Goal: Task Accomplishment & Management: Manage account settings

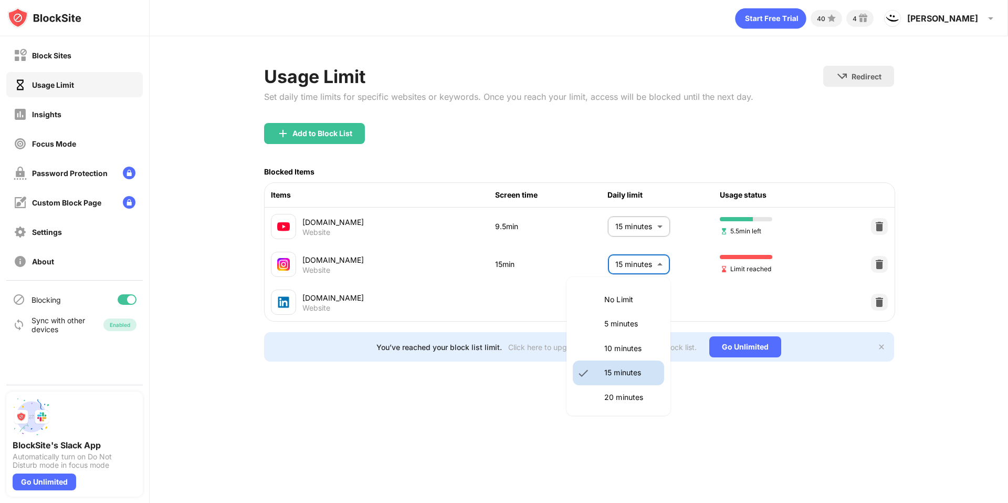
click at [647, 265] on body "Block Sites Usage Limit Insights Focus Mode Password Protection Custom Block Pa…" at bounding box center [504, 251] width 1008 height 503
click at [625, 289] on li "No Limit" at bounding box center [618, 299] width 91 height 24
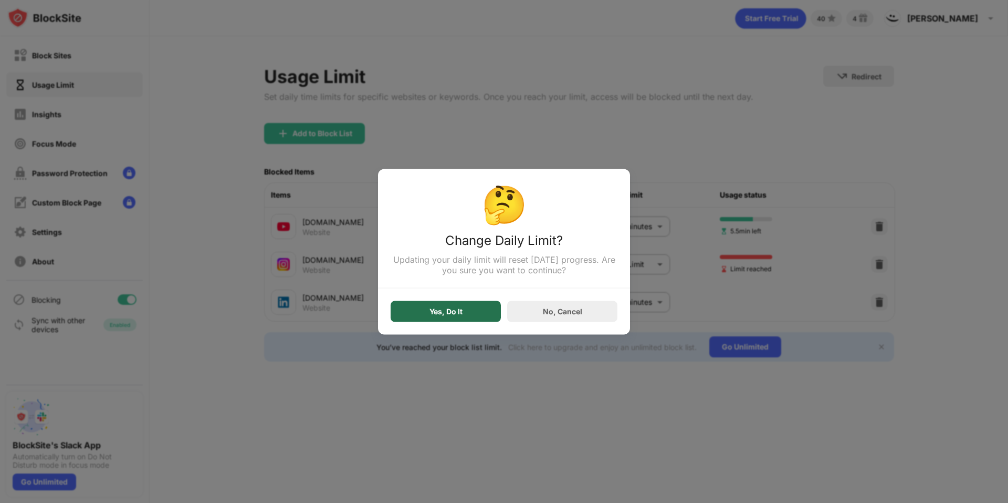
click at [469, 310] on div "Yes, Do It" at bounding box center [446, 310] width 110 height 21
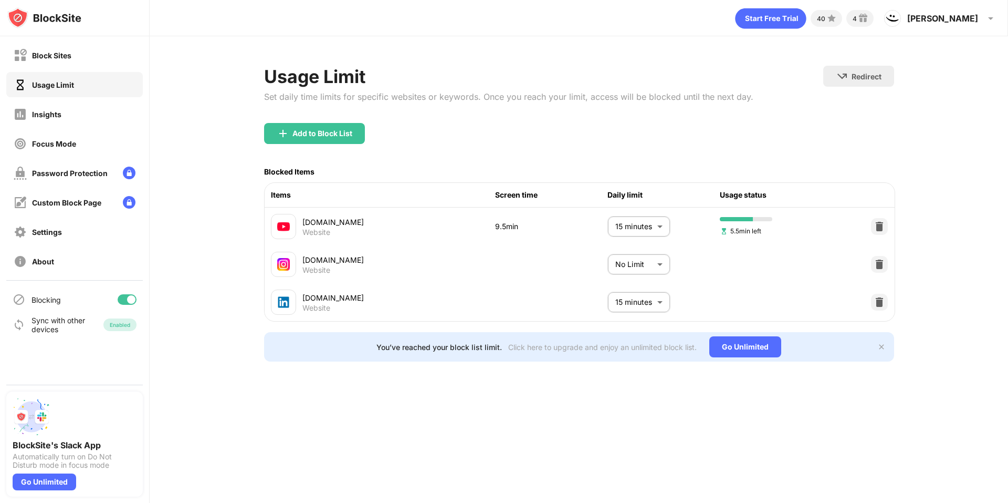
click at [650, 274] on body "Block Sites Usage Limit Insights Focus Mode Password Protection Custom Block Pa…" at bounding box center [504, 251] width 1008 height 503
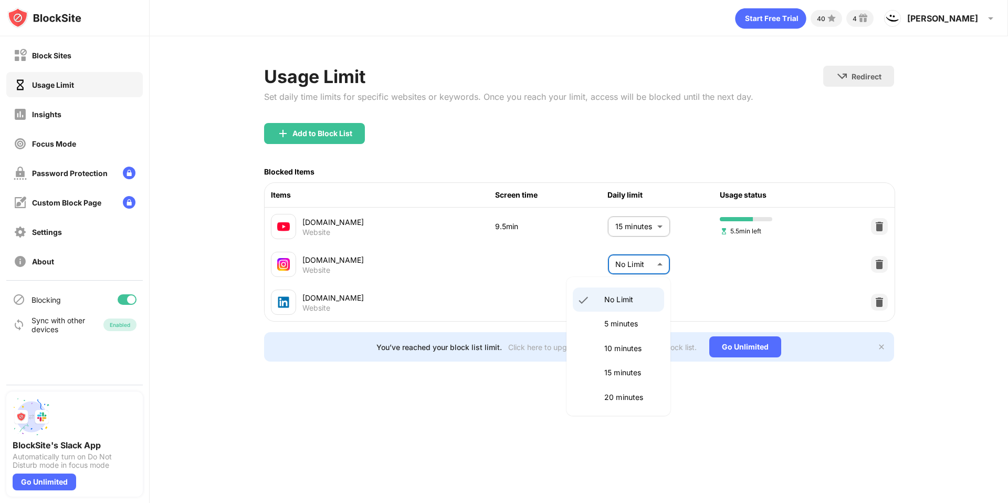
click at [623, 372] on p "15 minutes" at bounding box center [631, 373] width 54 height 12
type input "**"
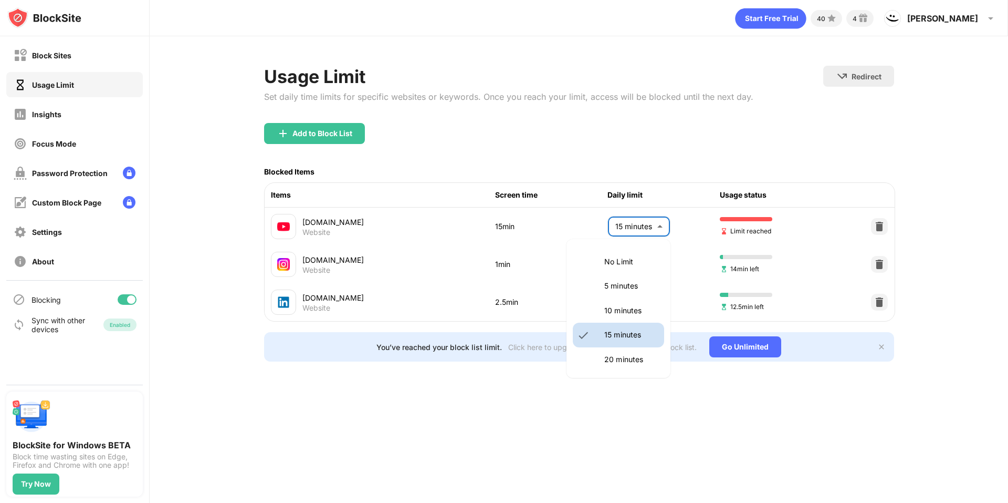
click at [634, 226] on body "Block Sites Usage Limit Insights Focus Mode Password Protection Custom Block Pa…" at bounding box center [504, 251] width 1008 height 503
click at [607, 268] on li "No Limit" at bounding box center [618, 261] width 91 height 24
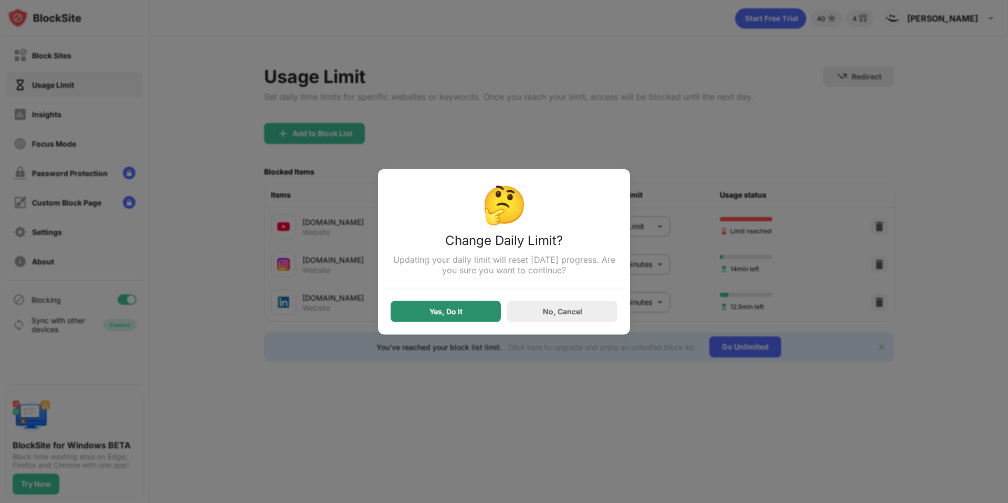
click at [472, 310] on div "Yes, Do It" at bounding box center [446, 310] width 110 height 21
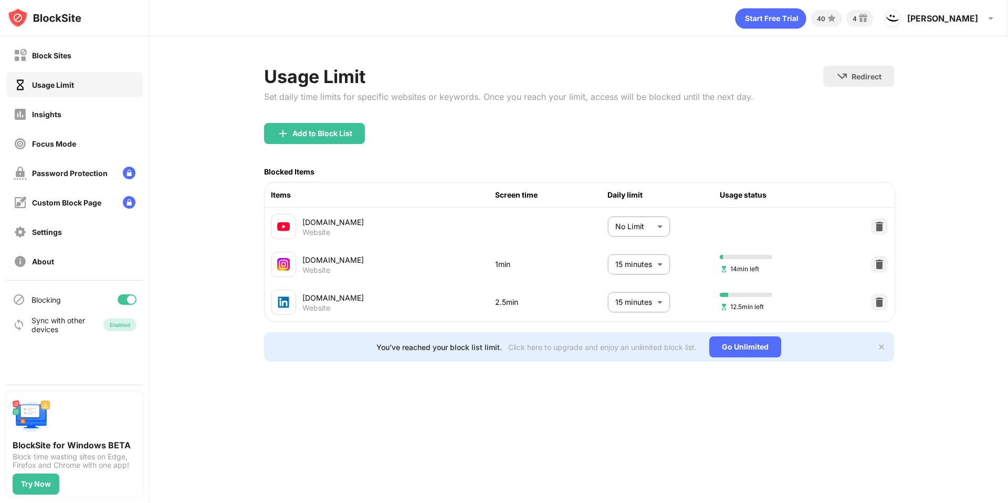
click at [633, 224] on body "Block Sites Usage Limit Insights Focus Mode Password Protection Custom Block Pa…" at bounding box center [504, 251] width 1008 height 503
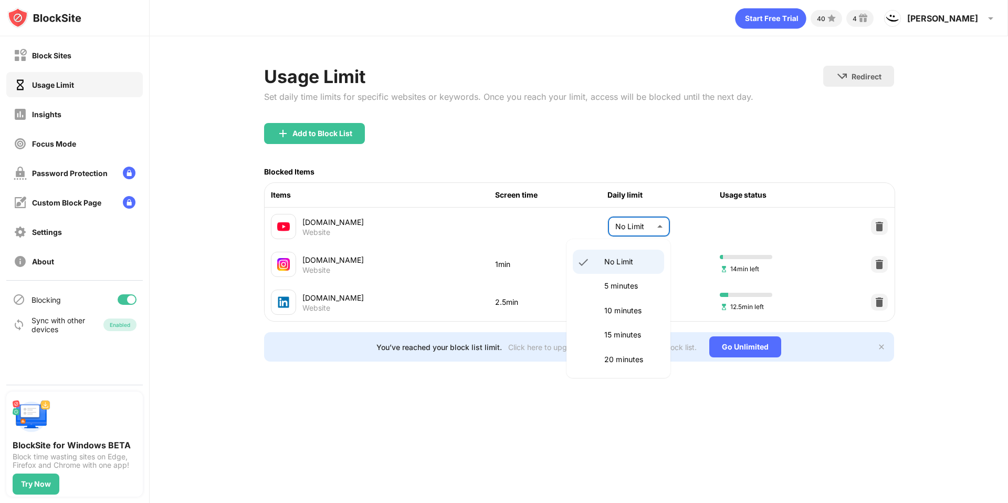
click at [609, 329] on p "15 minutes" at bounding box center [631, 335] width 54 height 12
type input "**"
